Goal: Information Seeking & Learning: Find specific fact

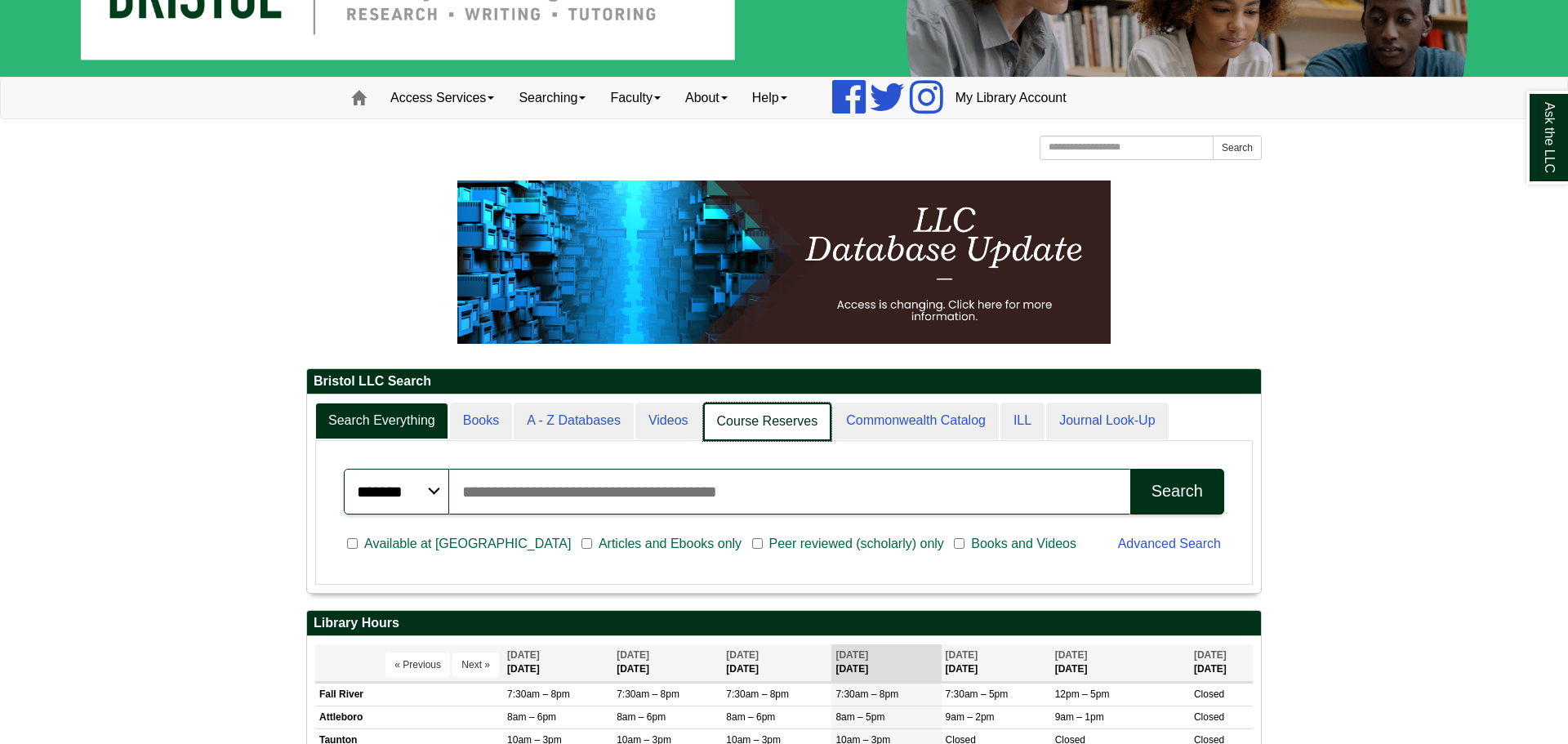
scroll to position [8, 8]
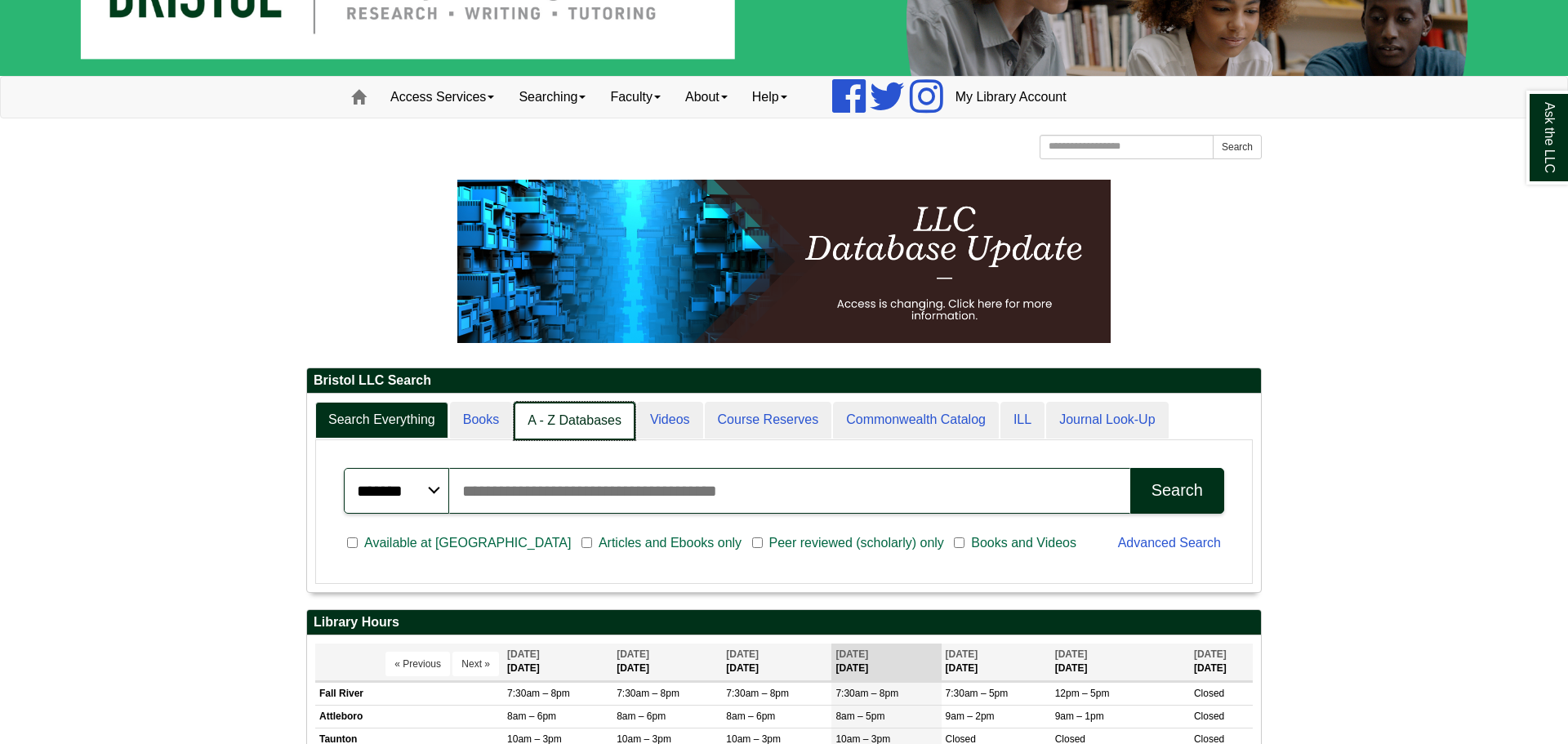
click at [535, 426] on link "A - Z Databases" at bounding box center [574, 421] width 121 height 38
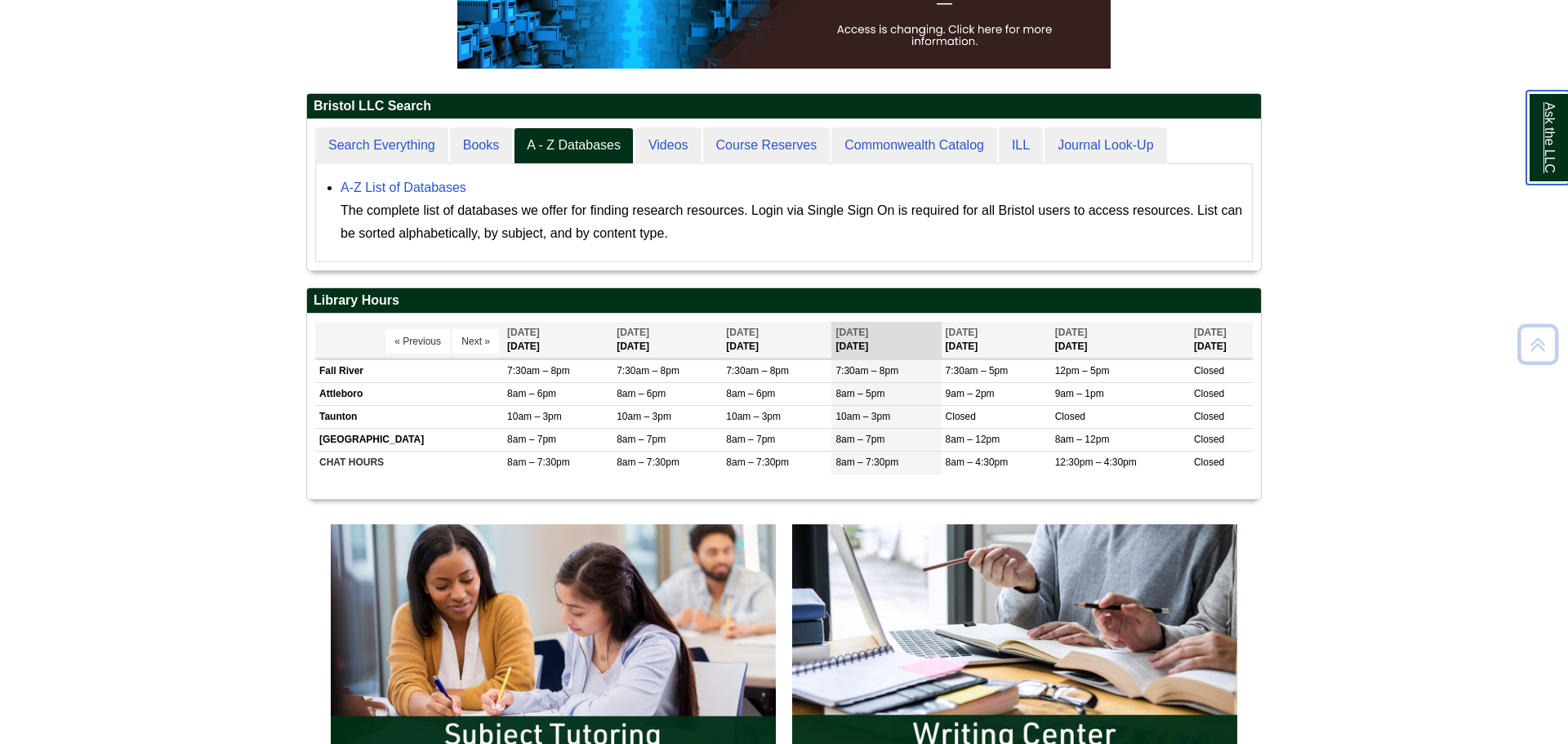
scroll to position [374, 0]
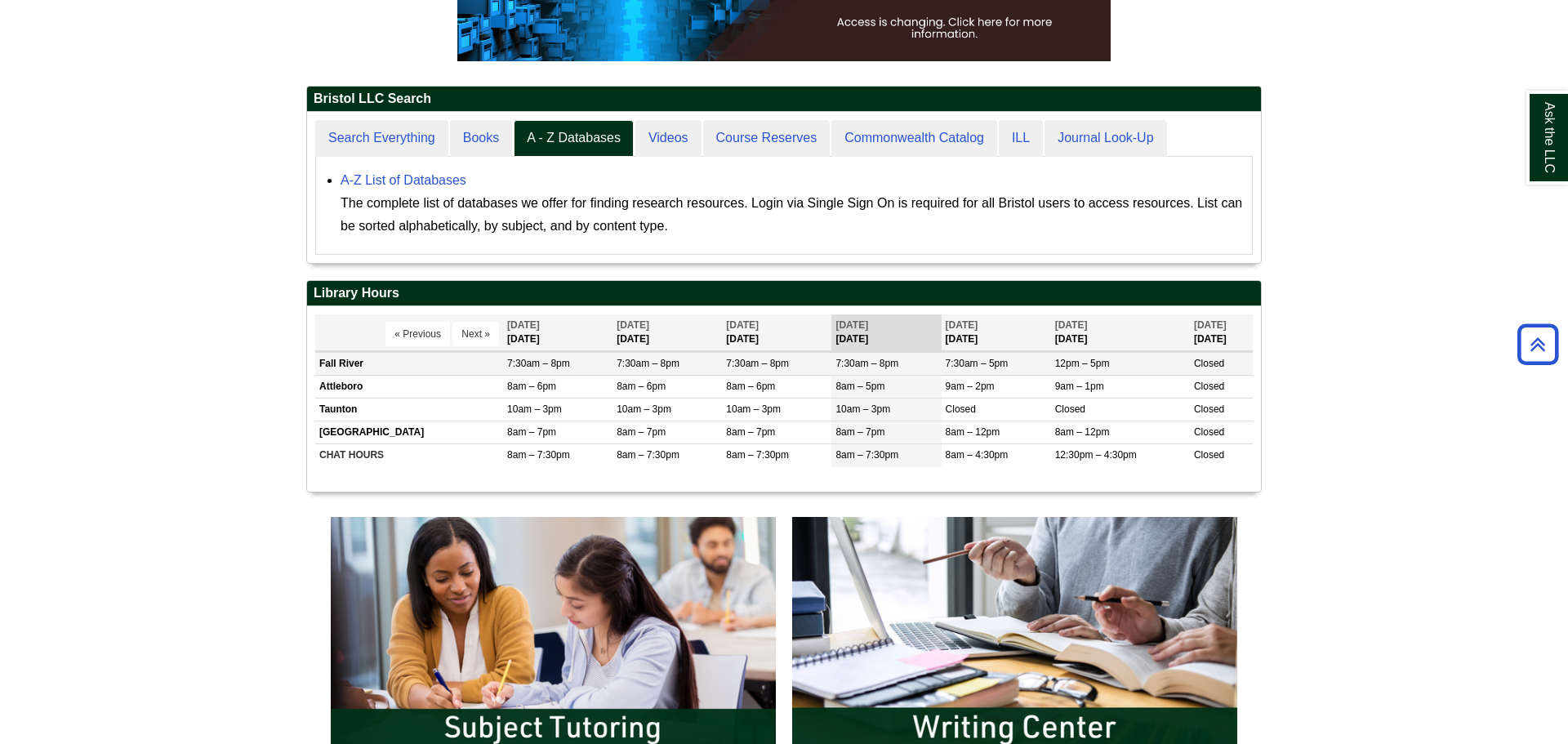
click at [344, 368] on td "Fall River" at bounding box center [409, 363] width 188 height 23
click at [363, 366] on td "Fall River" at bounding box center [409, 363] width 188 height 23
click at [437, 187] on link "A-Z List of Databases" at bounding box center [403, 180] width 126 height 14
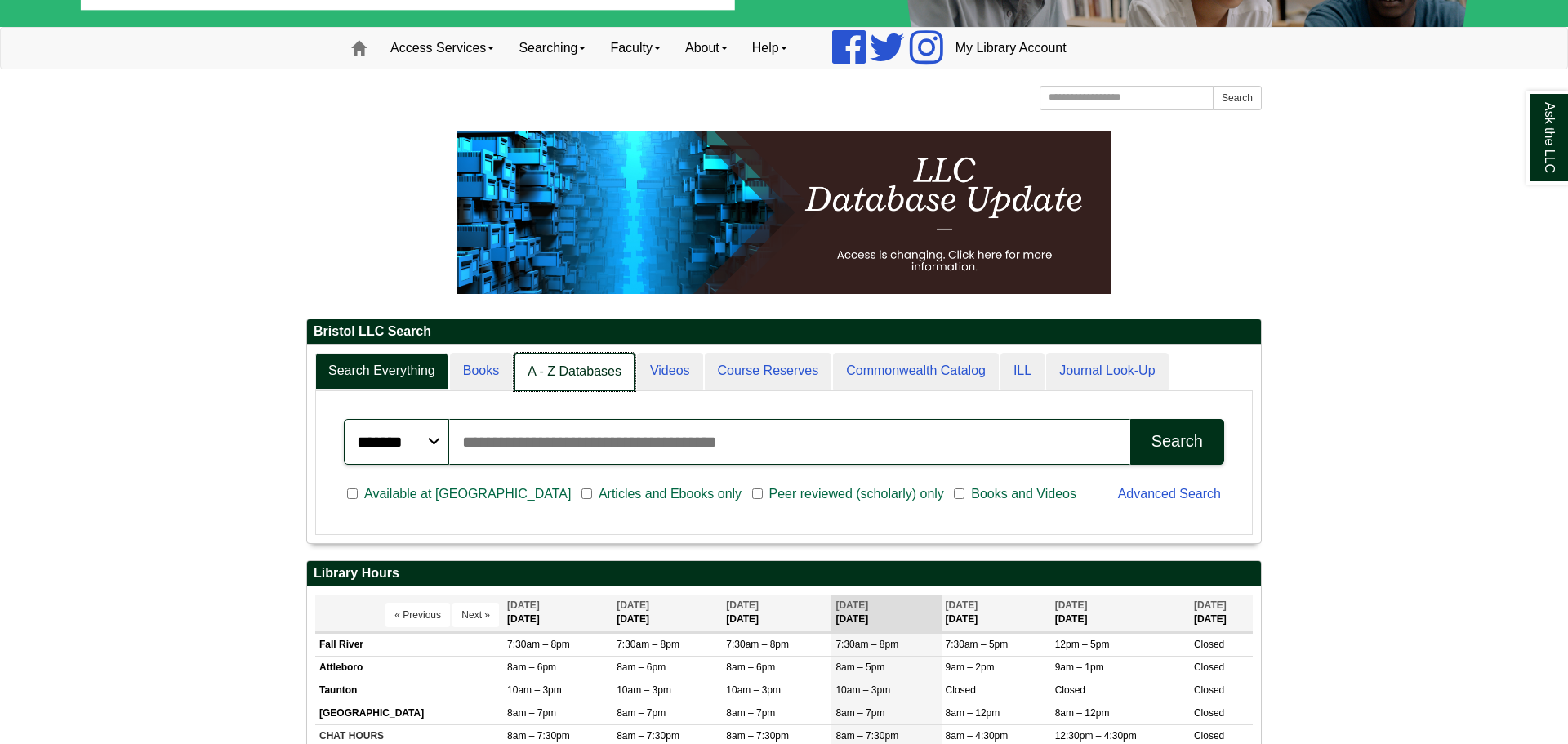
scroll to position [8, 8]
click at [545, 370] on link "A - Z Databases" at bounding box center [574, 372] width 121 height 38
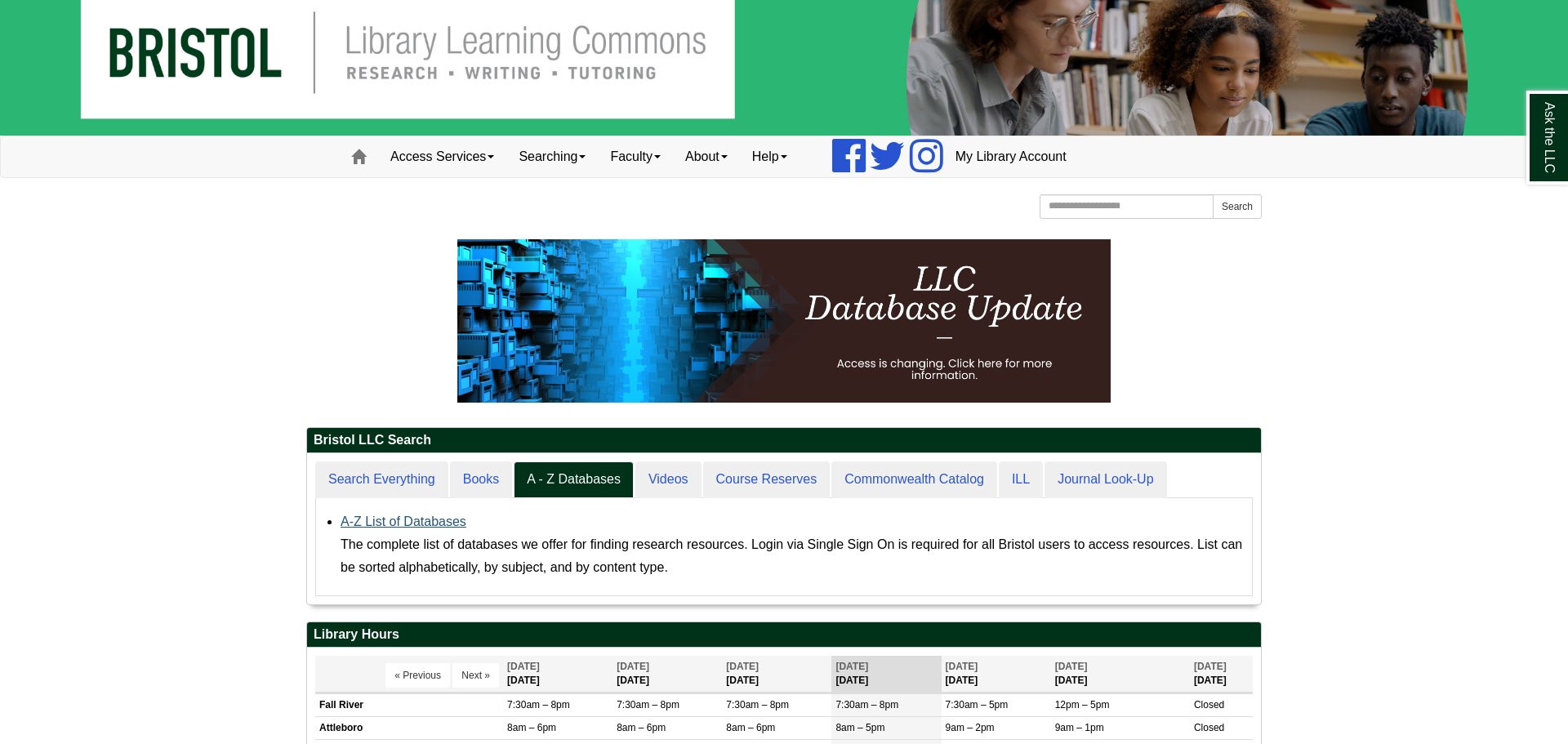
scroll to position [151, 954]
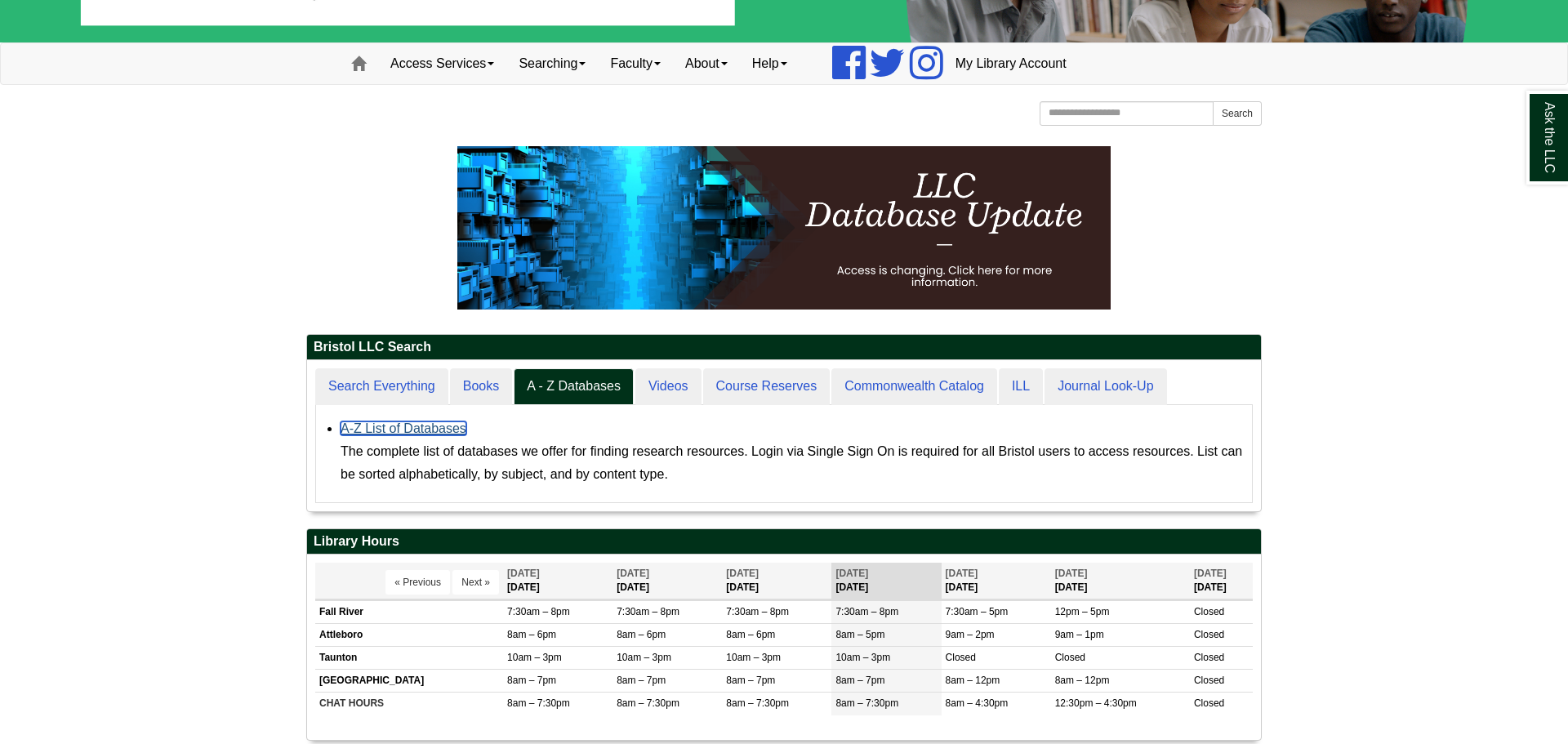
click at [391, 431] on link "A-Z List of Databases" at bounding box center [403, 428] width 126 height 14
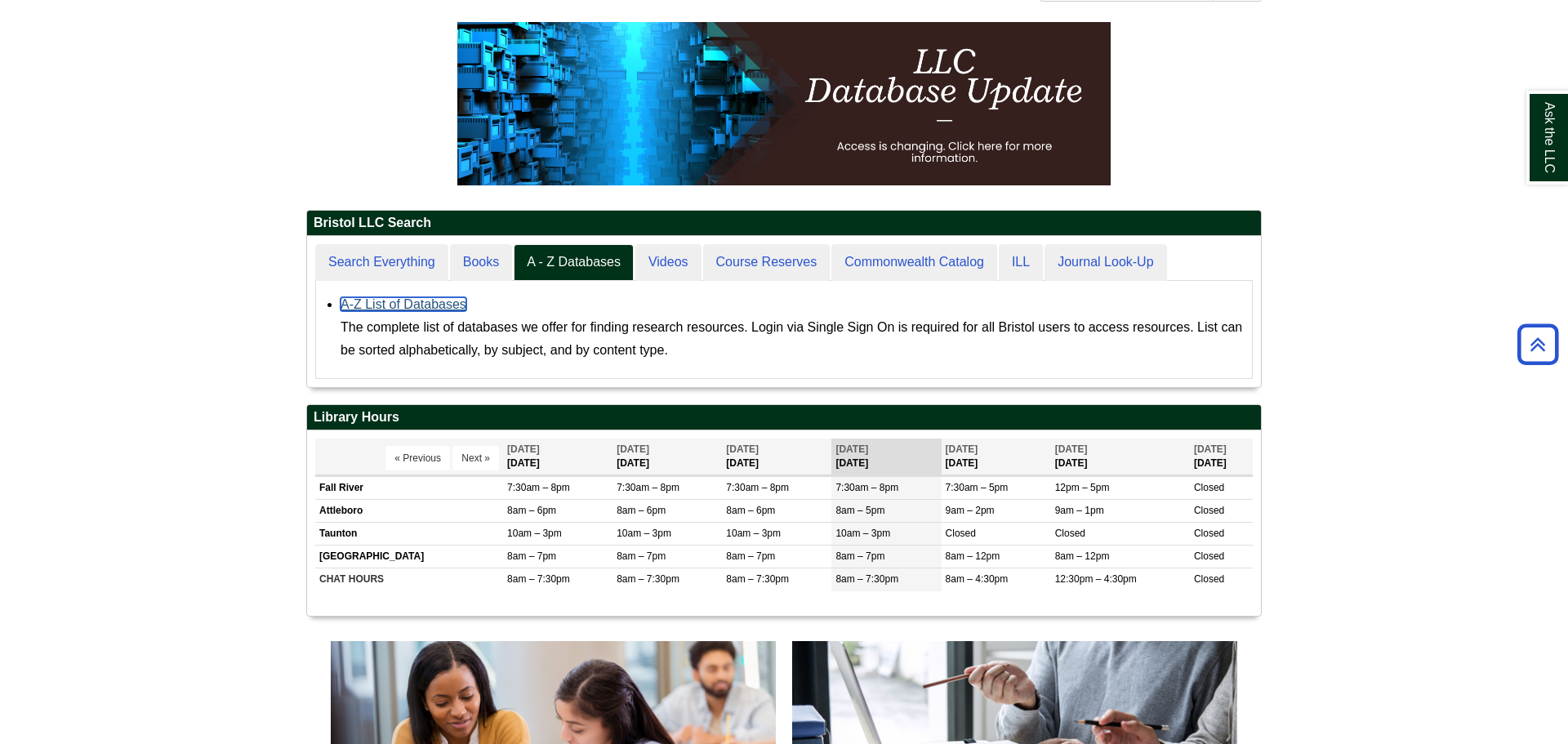
click at [438, 311] on link "A-Z List of Databases" at bounding box center [403, 304] width 126 height 14
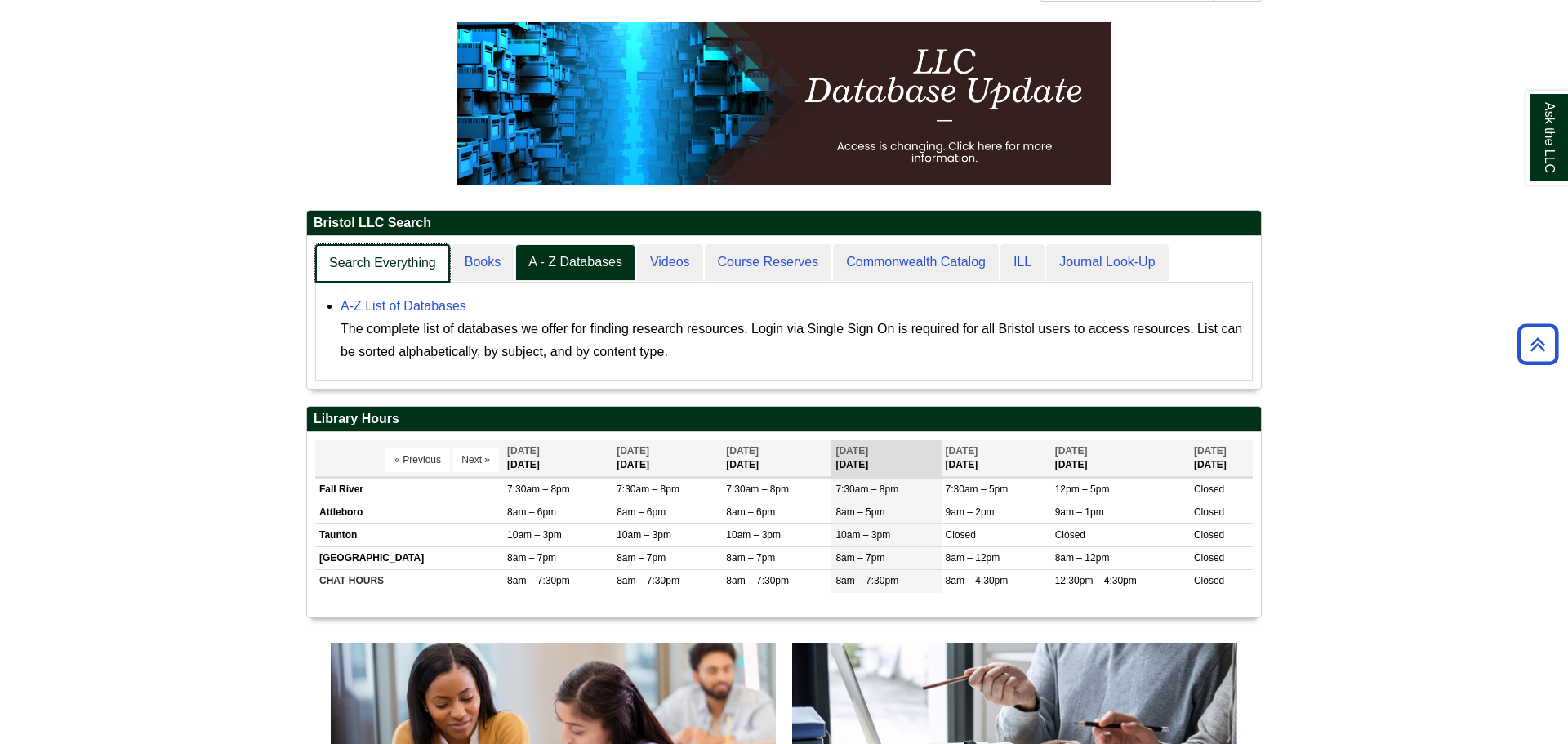
scroll to position [153, 954]
click at [413, 260] on link "Search Everything" at bounding box center [383, 263] width 134 height 38
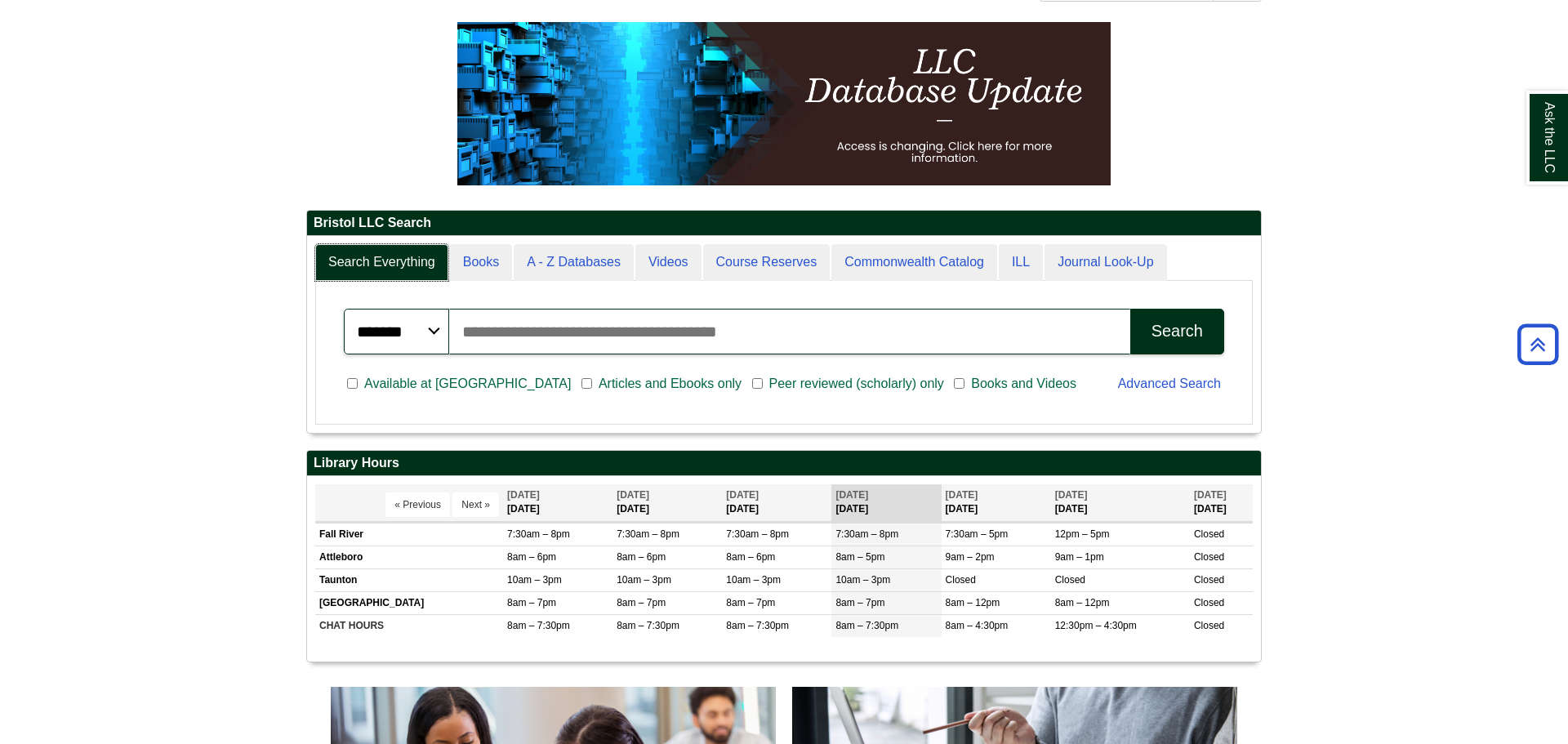
scroll to position [196, 954]
click at [588, 322] on input "Search articles, books, journals & more" at bounding box center [790, 331] width 681 height 46
type input "**********"
click at [1130, 309] on button "Search" at bounding box center [1177, 331] width 94 height 46
